Goal: Check status: Check status

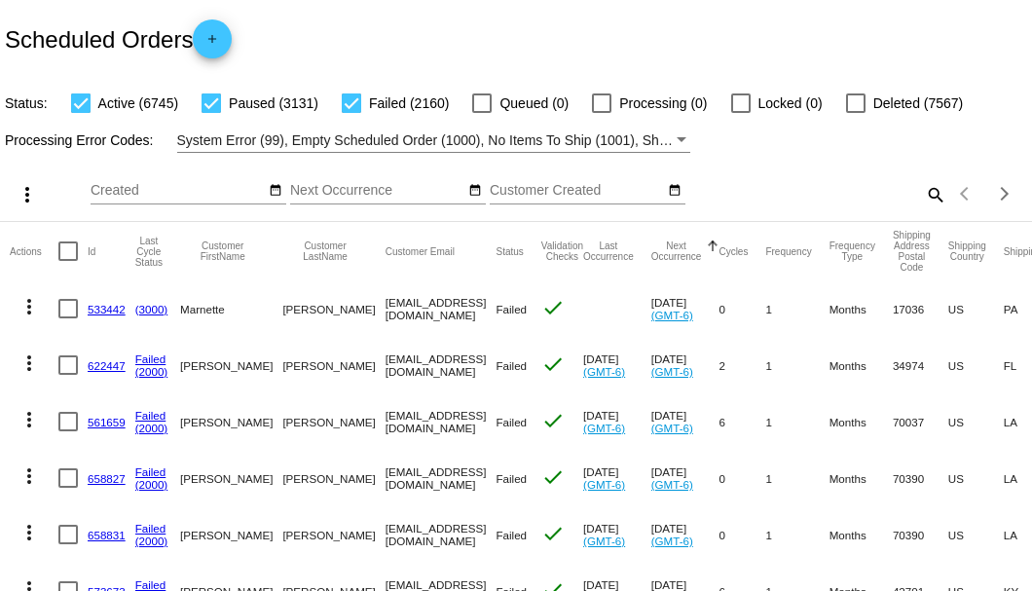
scroll to position [0, 33]
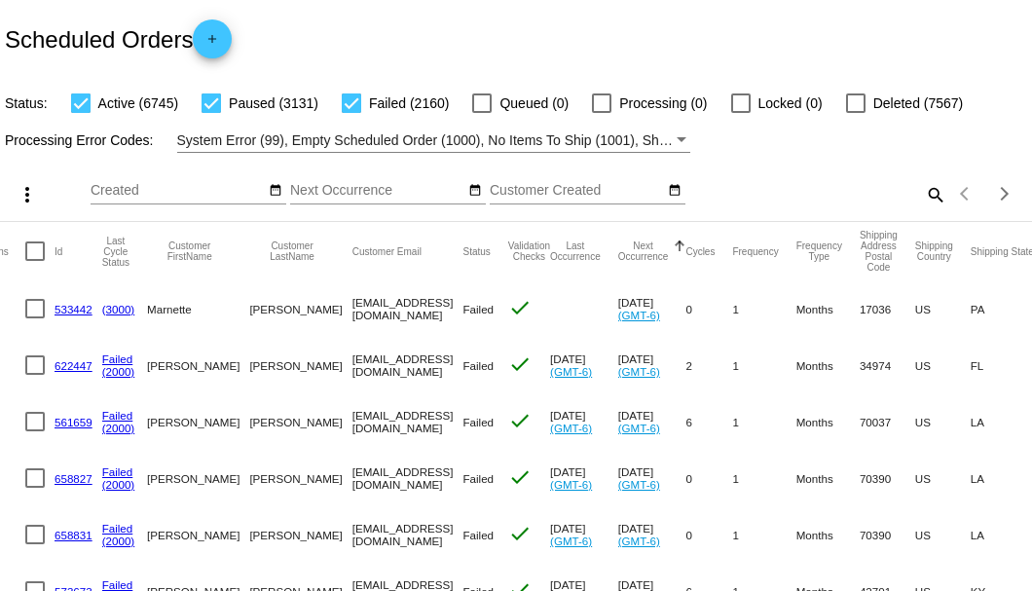
click at [923, 209] on mat-icon "search" at bounding box center [934, 194] width 23 height 30
click at [917, 199] on input "Search" at bounding box center [817, 191] width 257 height 16
paste input "619361"
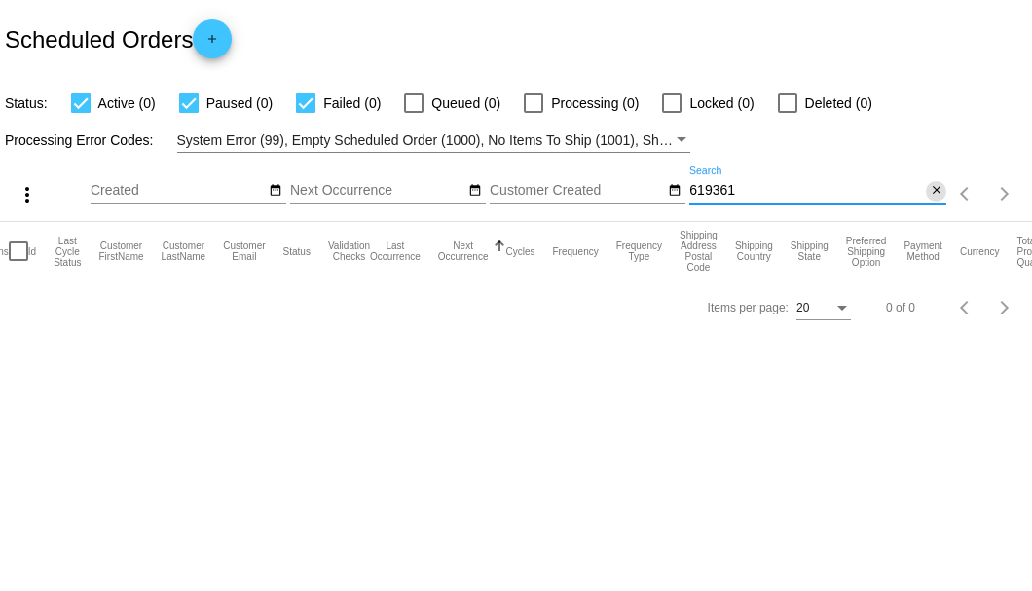
type input "619361"
click at [937, 193] on mat-icon "close" at bounding box center [937, 191] width 14 height 16
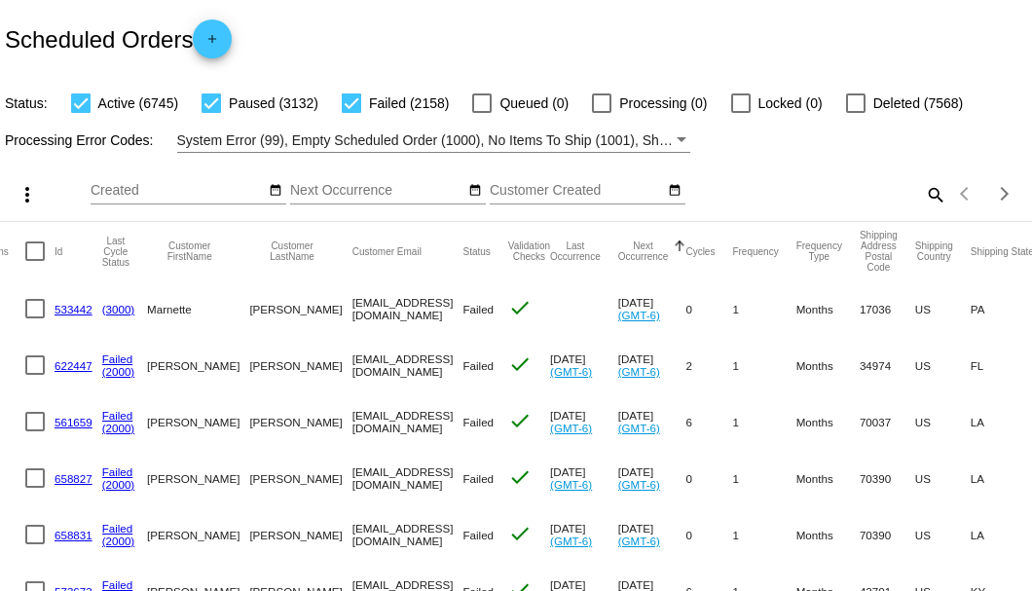
click at [923, 209] on mat-icon "search" at bounding box center [934, 194] width 23 height 30
click at [923, 199] on input "Search" at bounding box center [817, 191] width 257 height 16
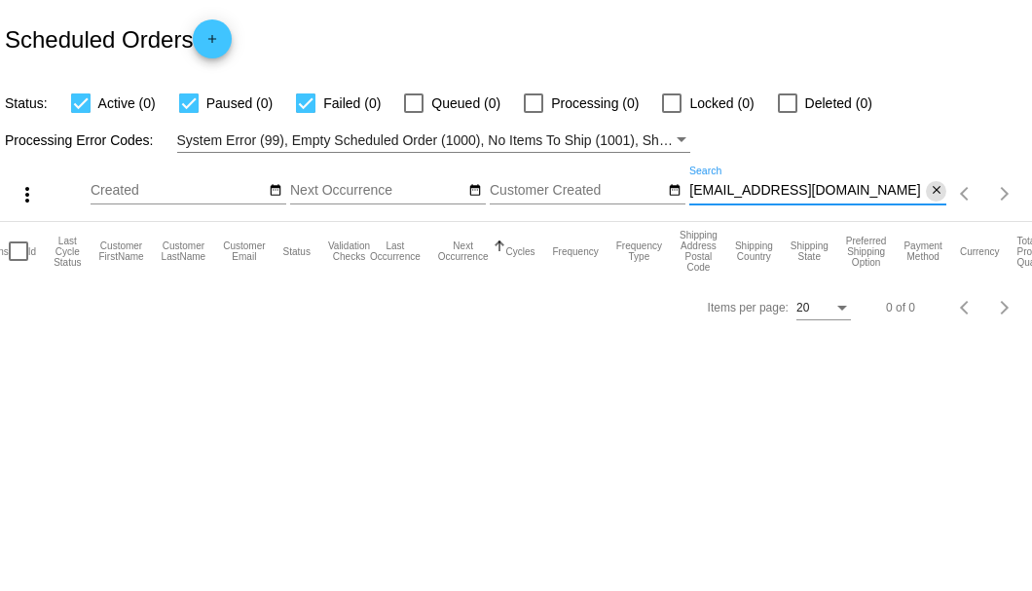
type input "[EMAIL_ADDRESS][DOMAIN_NAME]"
click at [931, 193] on mat-icon "close" at bounding box center [937, 191] width 14 height 16
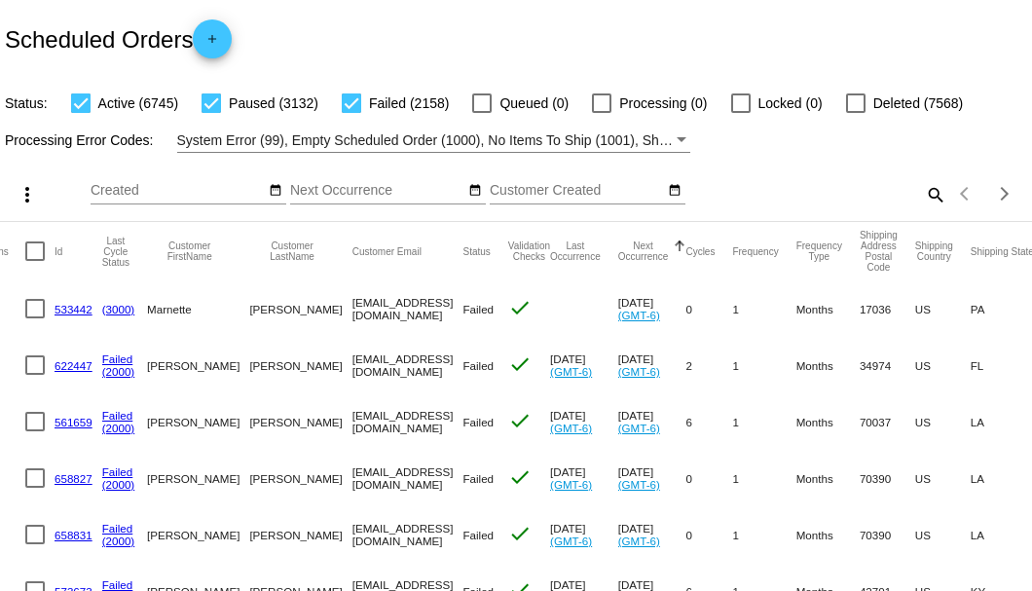
click at [347, 56] on div "Scheduled Orders add" at bounding box center [516, 39] width 1032 height 78
